Goal: Book appointment/travel/reservation

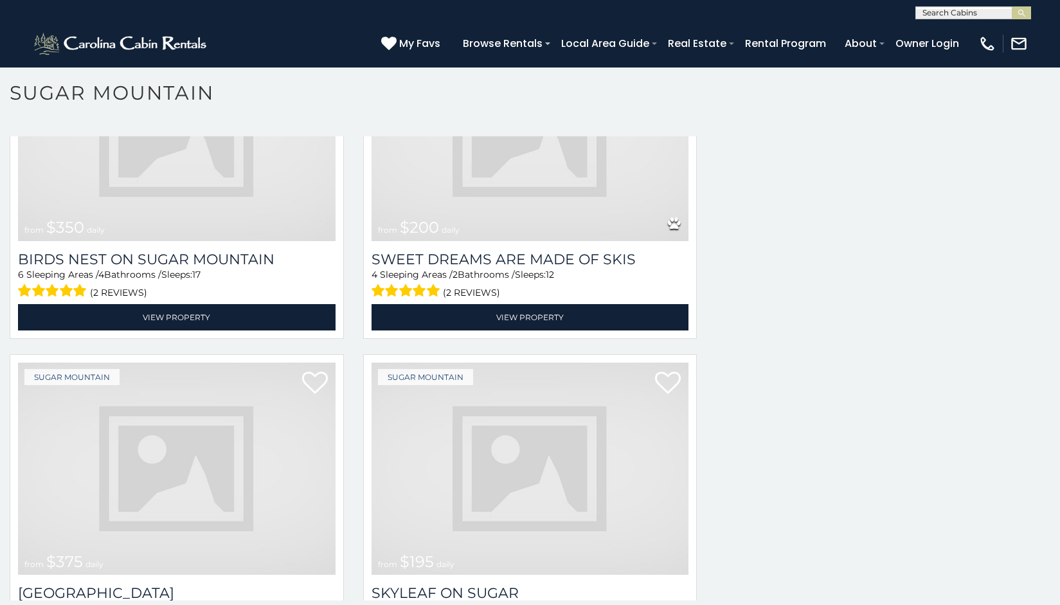
scroll to position [4108, 0]
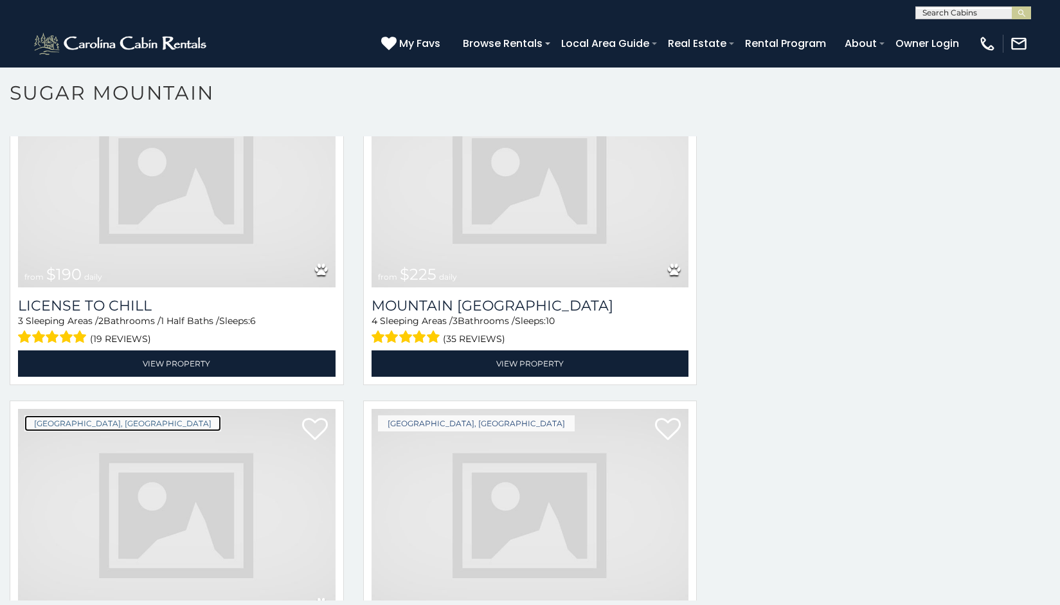
click at [99, 415] on link "[GEOGRAPHIC_DATA], [GEOGRAPHIC_DATA]" at bounding box center [122, 423] width 197 height 16
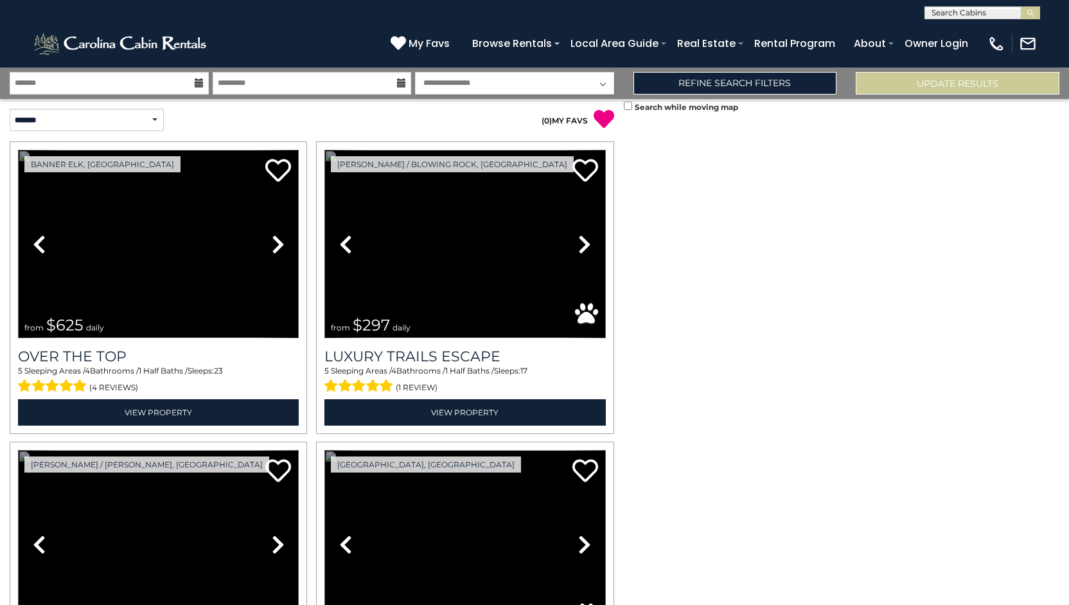
scroll to position [3368, 0]
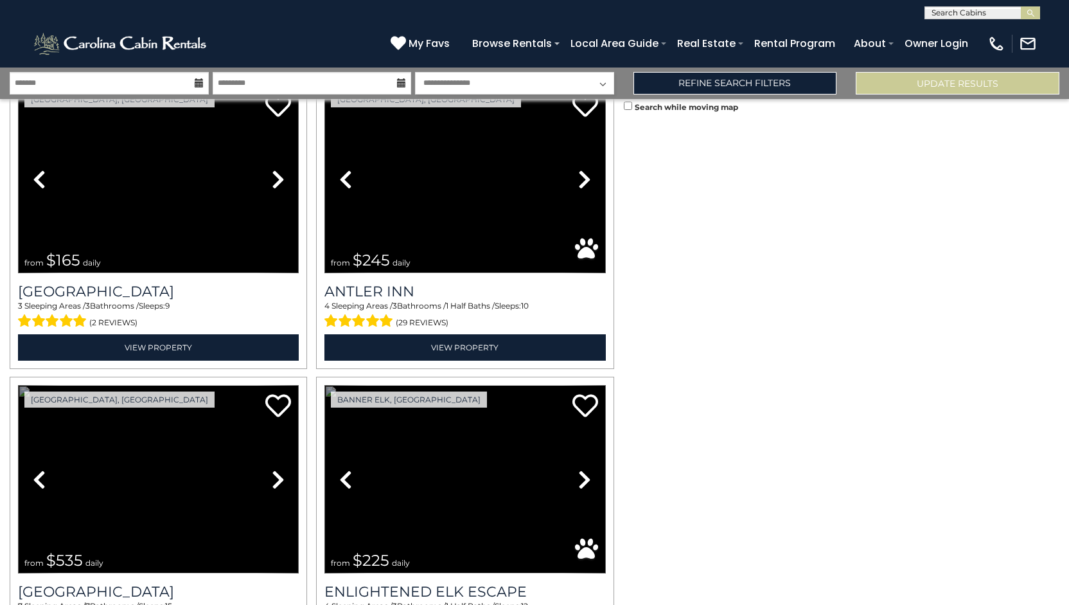
click at [325, 385] on link "Previous" at bounding box center [346, 479] width 42 height 188
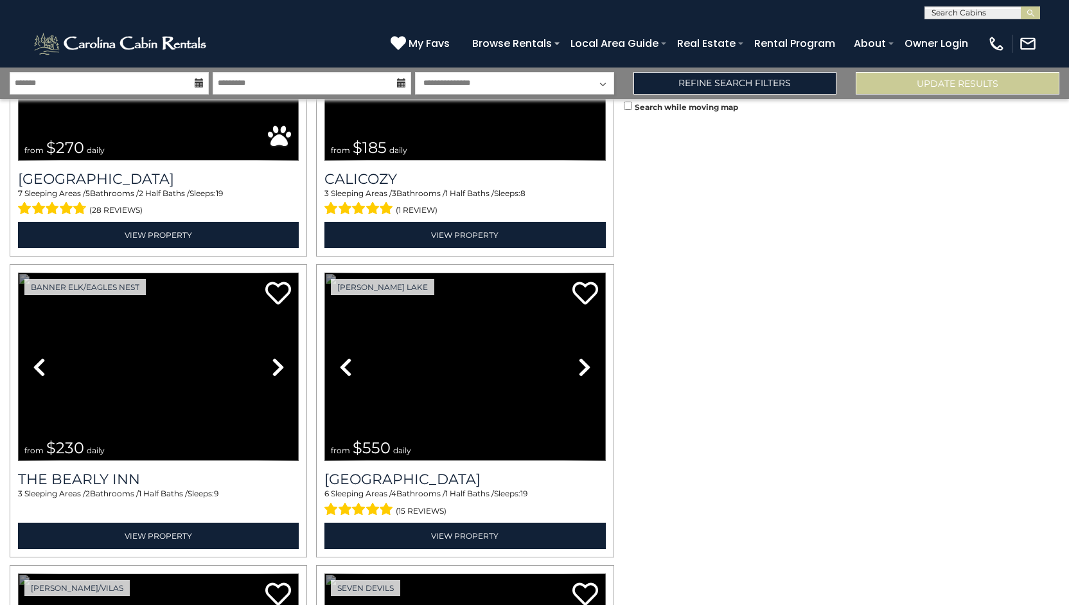
scroll to position [988, 0]
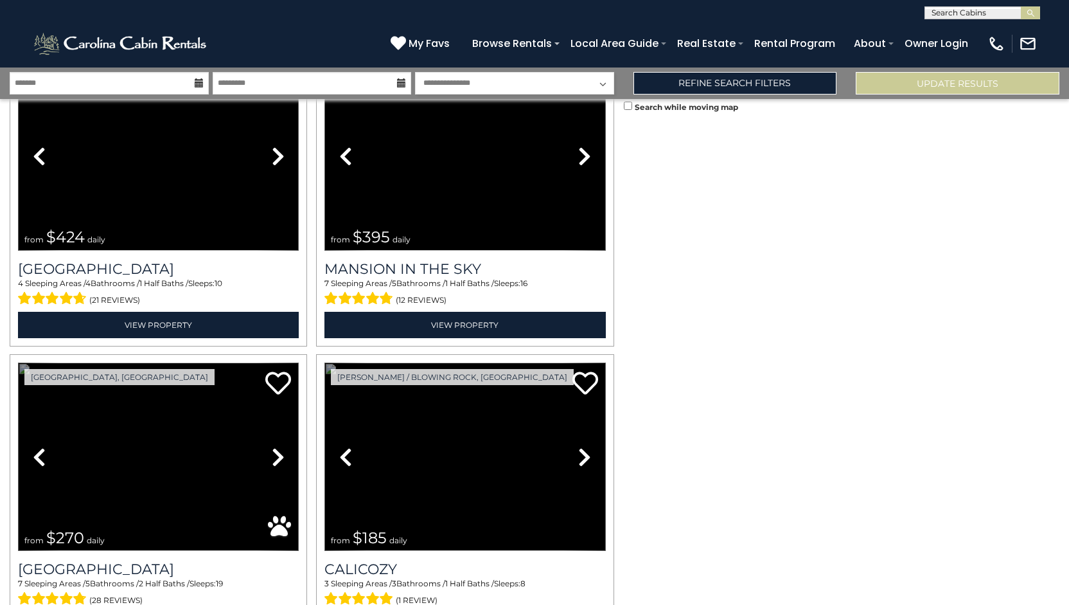
click at [325, 362] on link "Previous" at bounding box center [346, 456] width 42 height 188
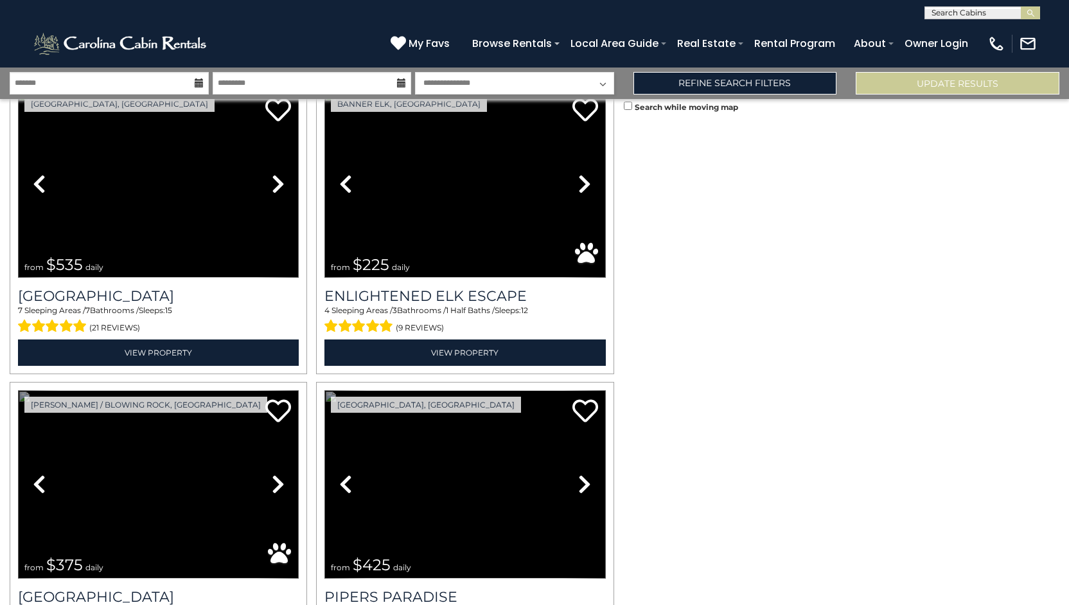
scroll to position [3368, 0]
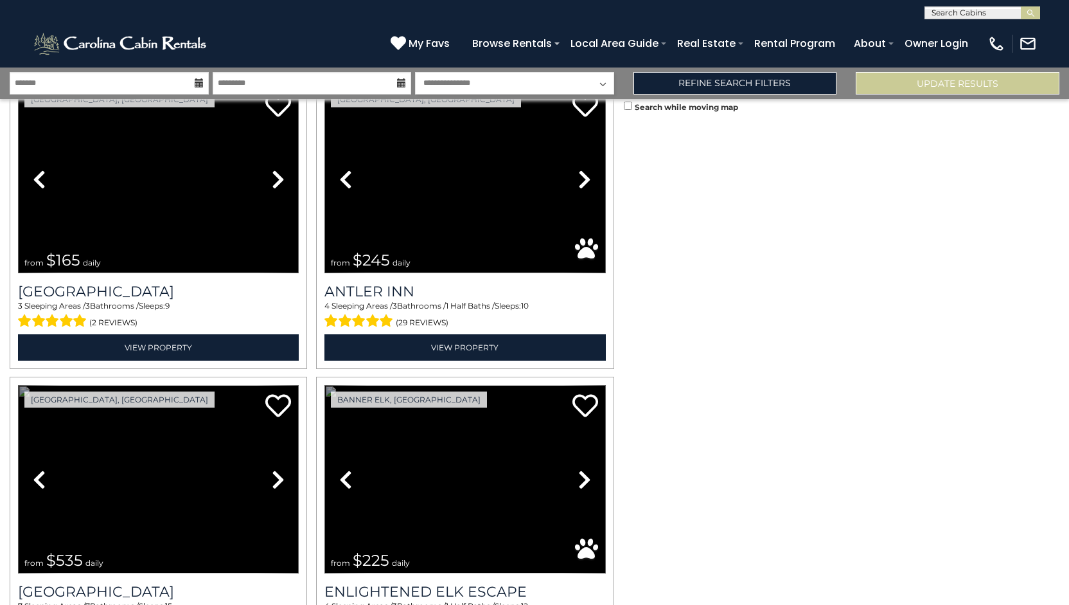
click at [325, 385] on link "Previous" at bounding box center [346, 479] width 42 height 188
